Goal: Task Accomplishment & Management: Use online tool/utility

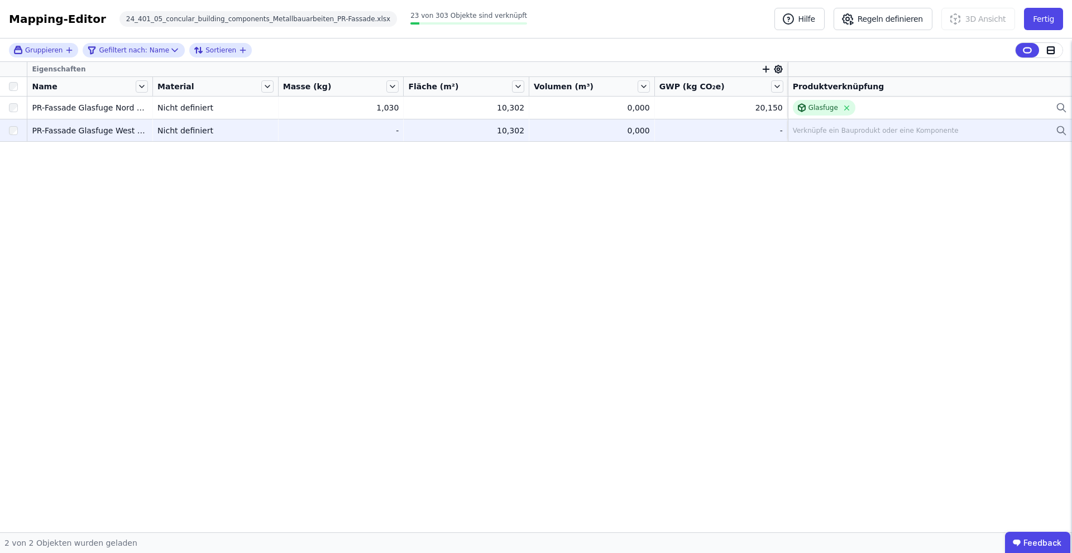
click at [838, 119] on td "Verknüpfe ein Bauprodukt oder eine Komponente Verknüpfe ein Bauprodukt oder ein…" at bounding box center [930, 130] width 284 height 22
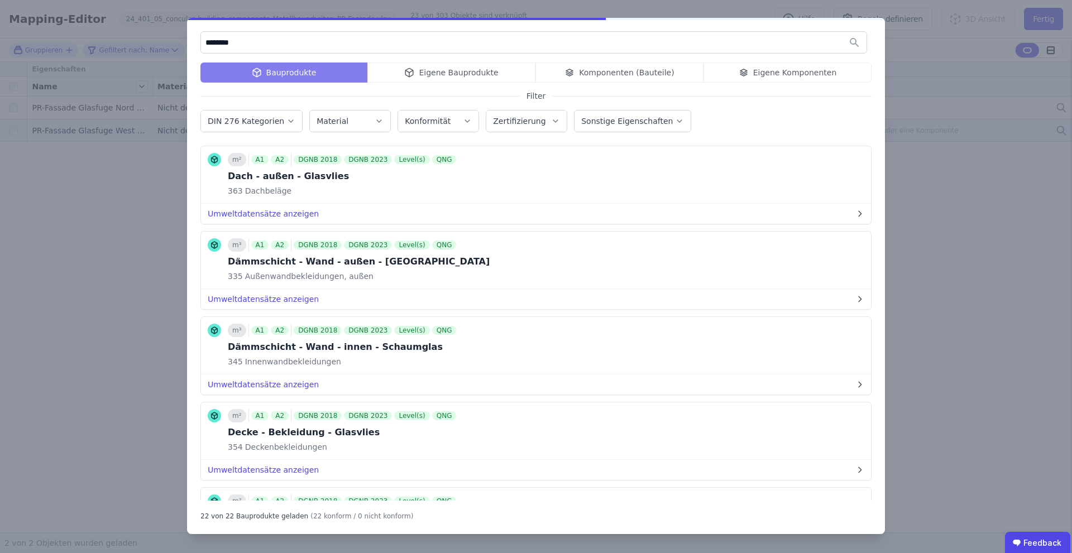
type input "********"
click at [452, 69] on div "Bauprodukte Eigene Bauprodukte Komponenten (Bauteile) Eigene Komponenten" at bounding box center [535, 73] width 671 height 20
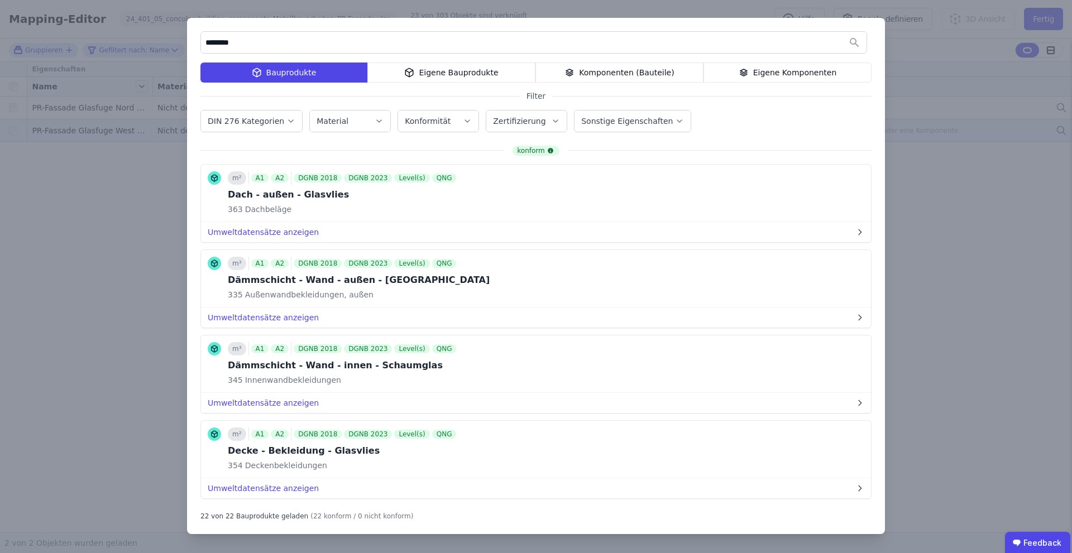
click at [445, 75] on div "Eigene Bauprodukte" at bounding box center [451, 73] width 168 height 20
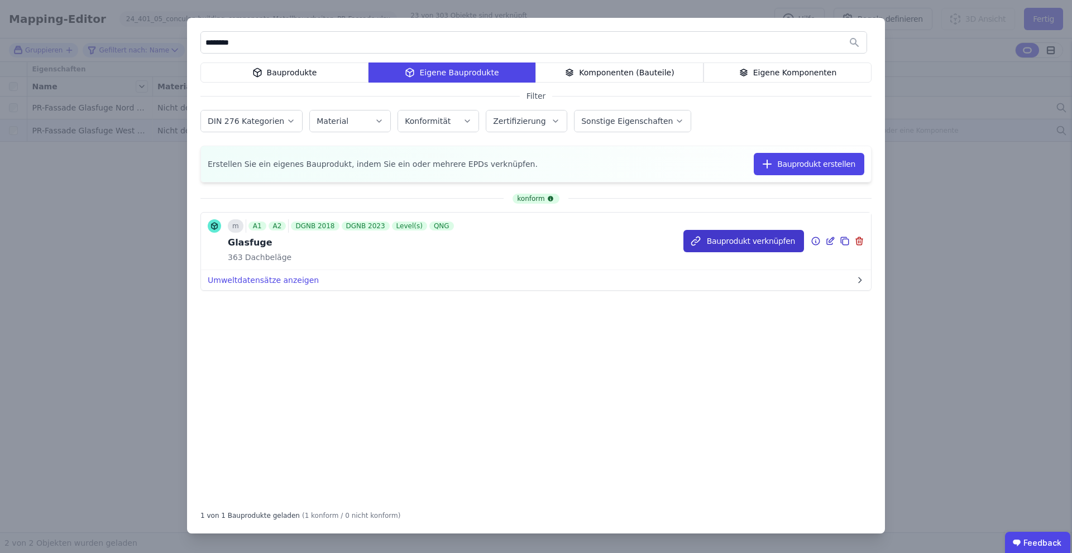
click at [753, 234] on button "Bauprodukt verknüpfen" at bounding box center [743, 241] width 121 height 22
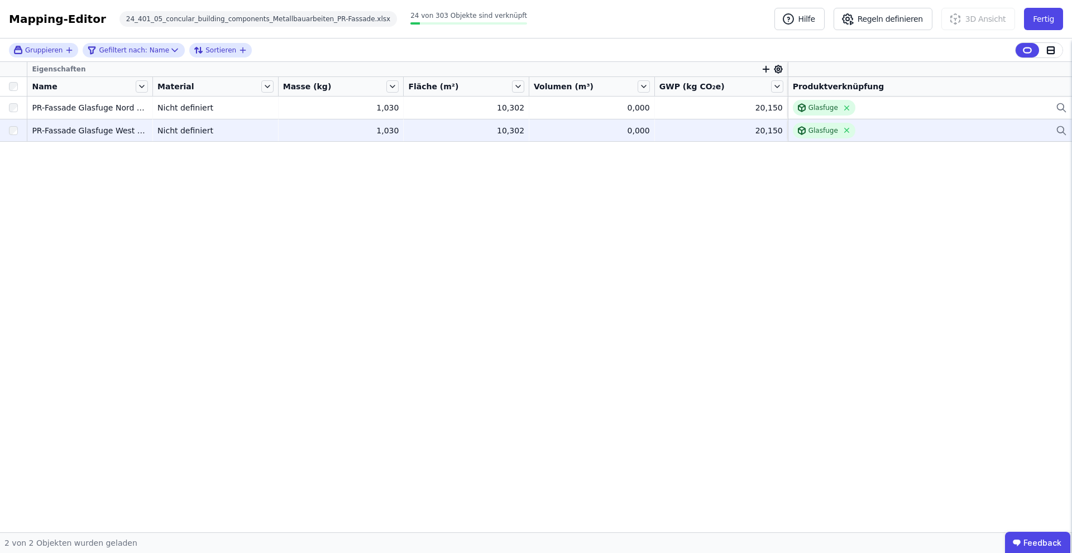
click at [639, 267] on div "Eigenschaften Name Material Masse (kg) Fläche (m²) Volumen (m³) GWP (kg CO₂e) P…" at bounding box center [536, 297] width 1072 height 470
click at [1048, 18] on button "Fertig" at bounding box center [1043, 19] width 39 height 22
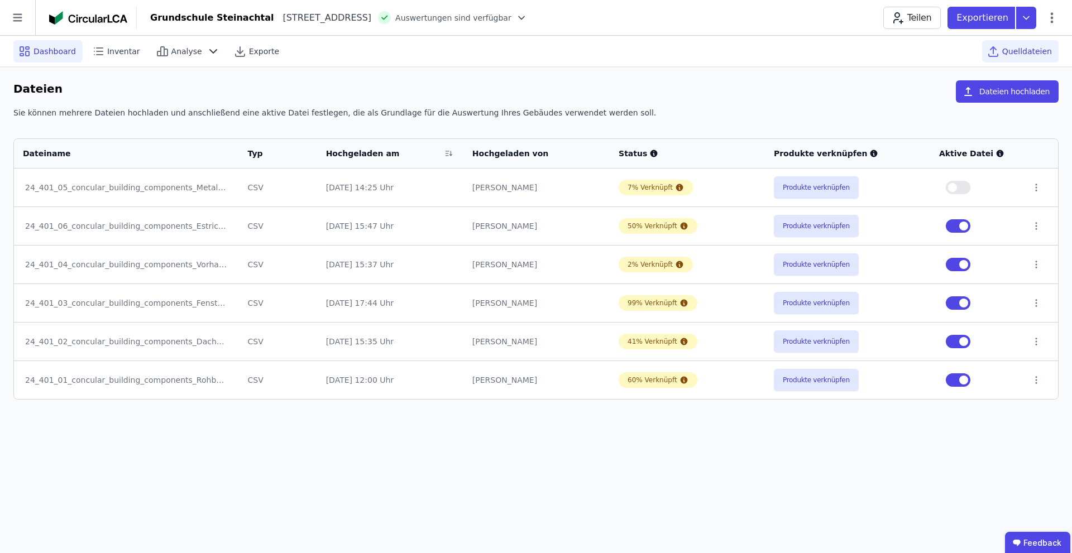
click at [32, 53] on div "Dashboard" at bounding box center [47, 51] width 69 height 22
select select "*"
